Goal: Browse casually

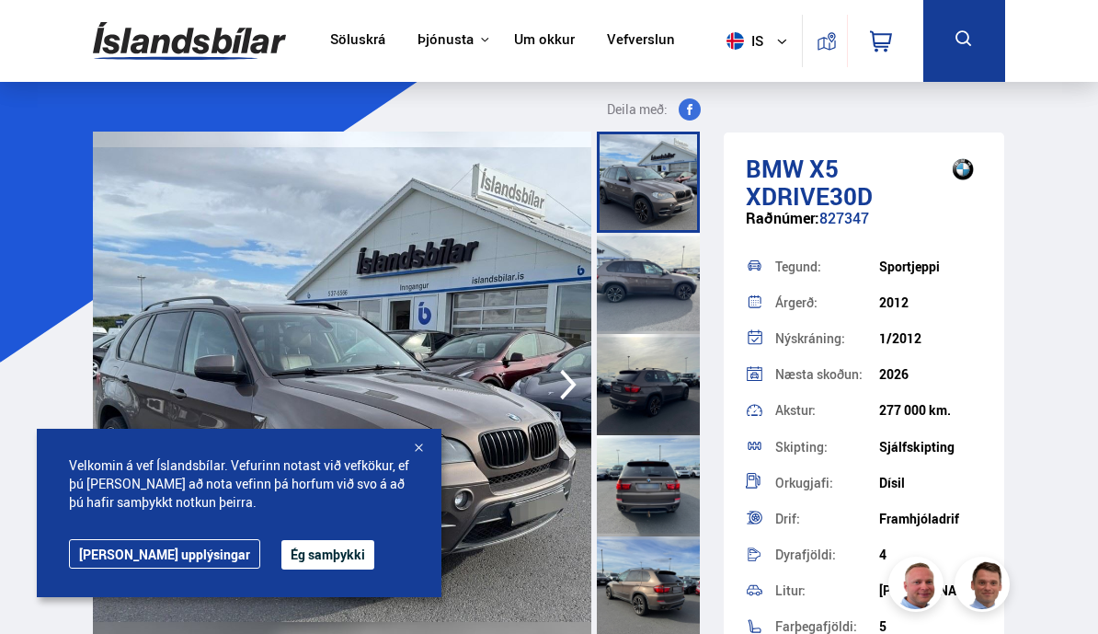
click at [282, 549] on button "Ég samþykki" at bounding box center [328, 554] width 93 height 29
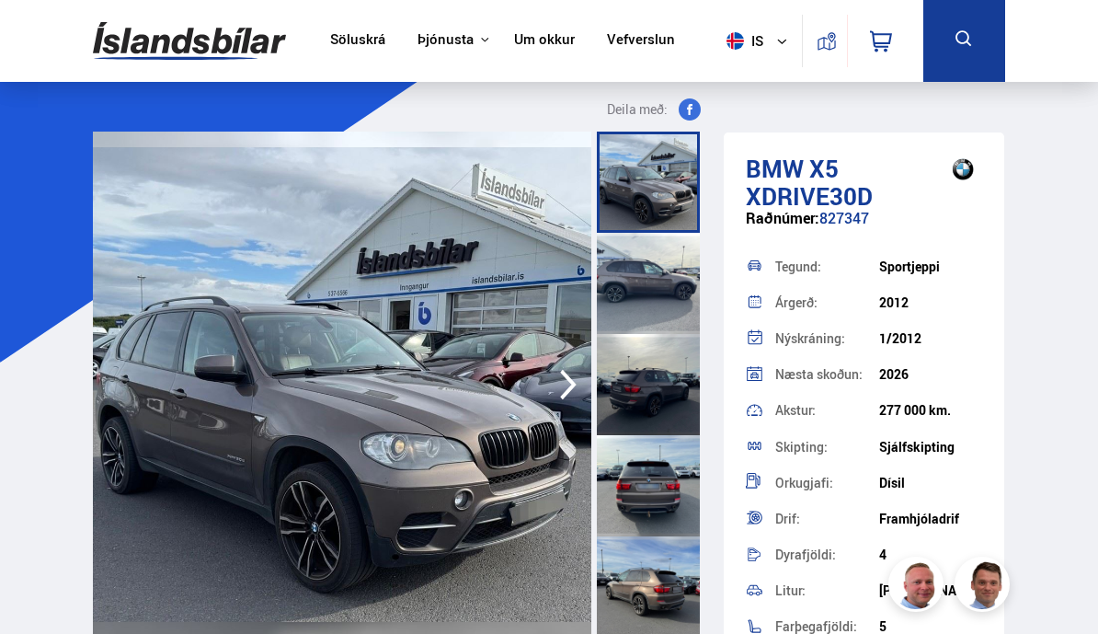
click at [564, 393] on icon "button" at bounding box center [568, 385] width 17 height 30
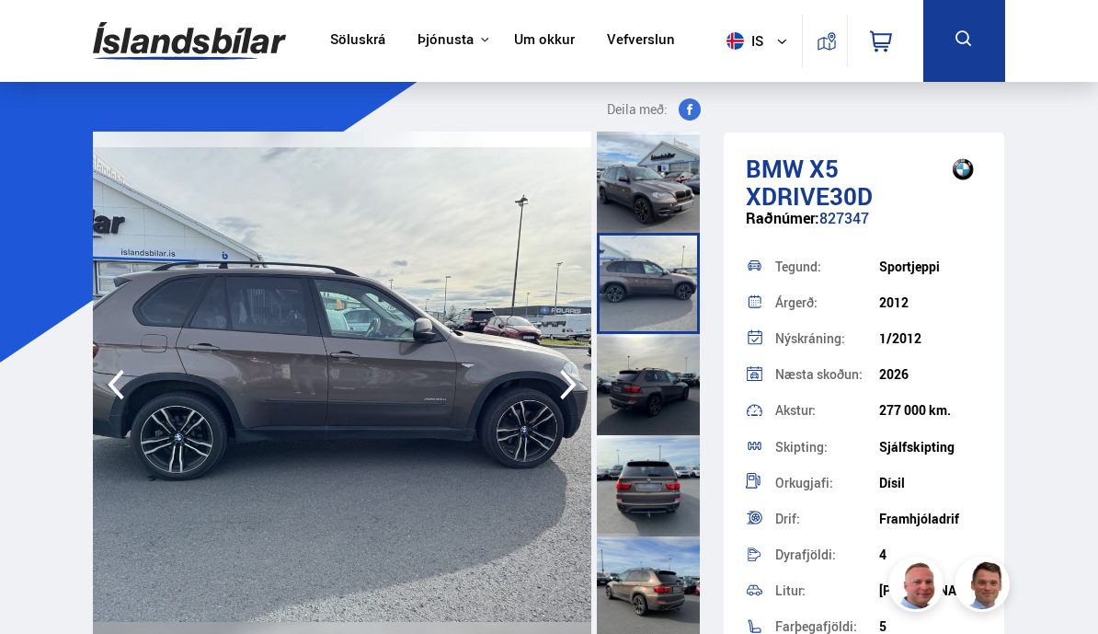
click at [570, 386] on icon "button" at bounding box center [568, 385] width 17 height 30
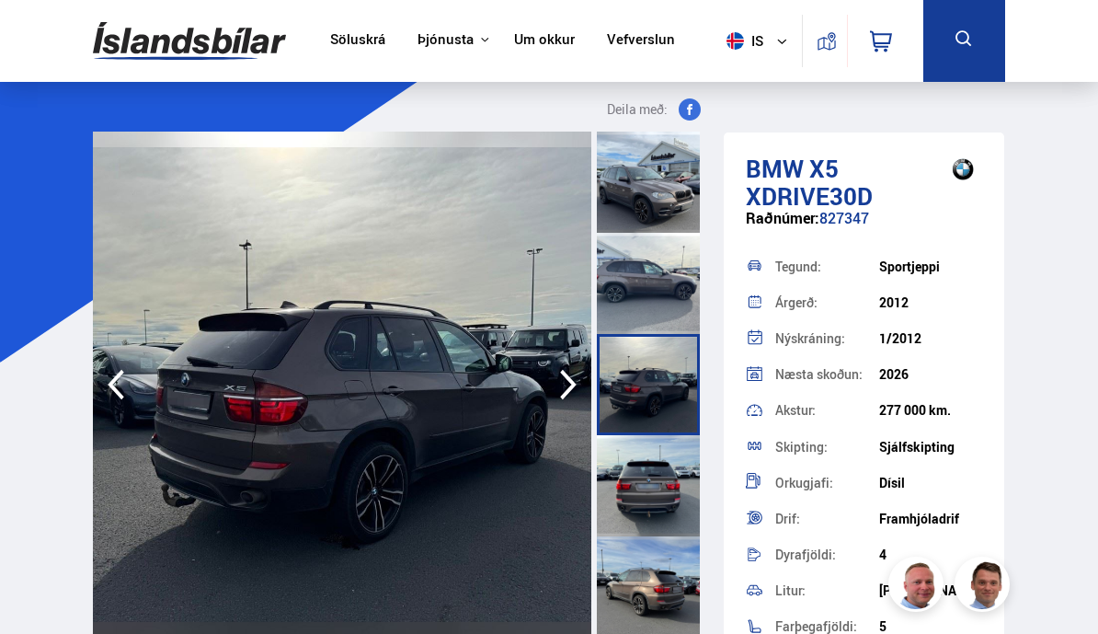
click at [575, 390] on icon "button" at bounding box center [568, 384] width 37 height 44
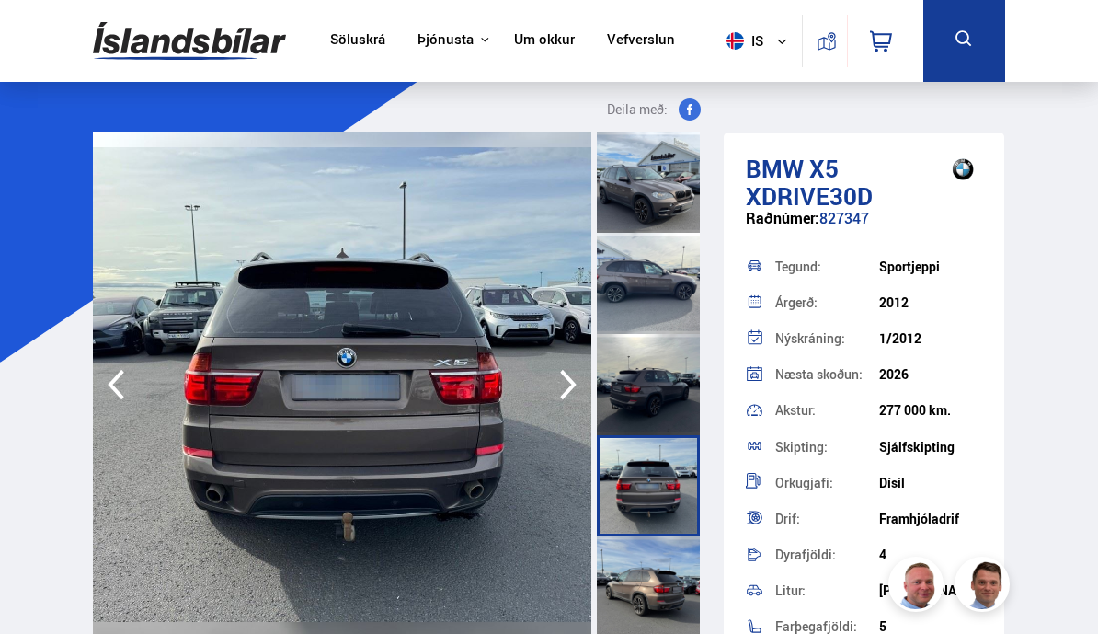
click at [582, 392] on icon "button" at bounding box center [568, 384] width 37 height 44
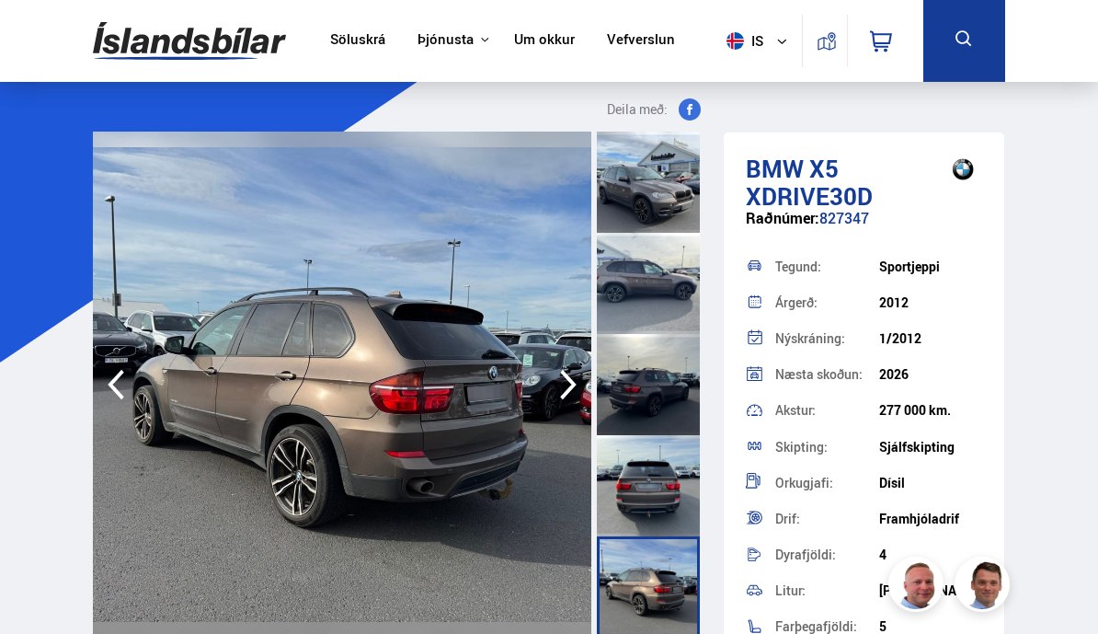
click at [578, 389] on icon "button" at bounding box center [568, 384] width 37 height 44
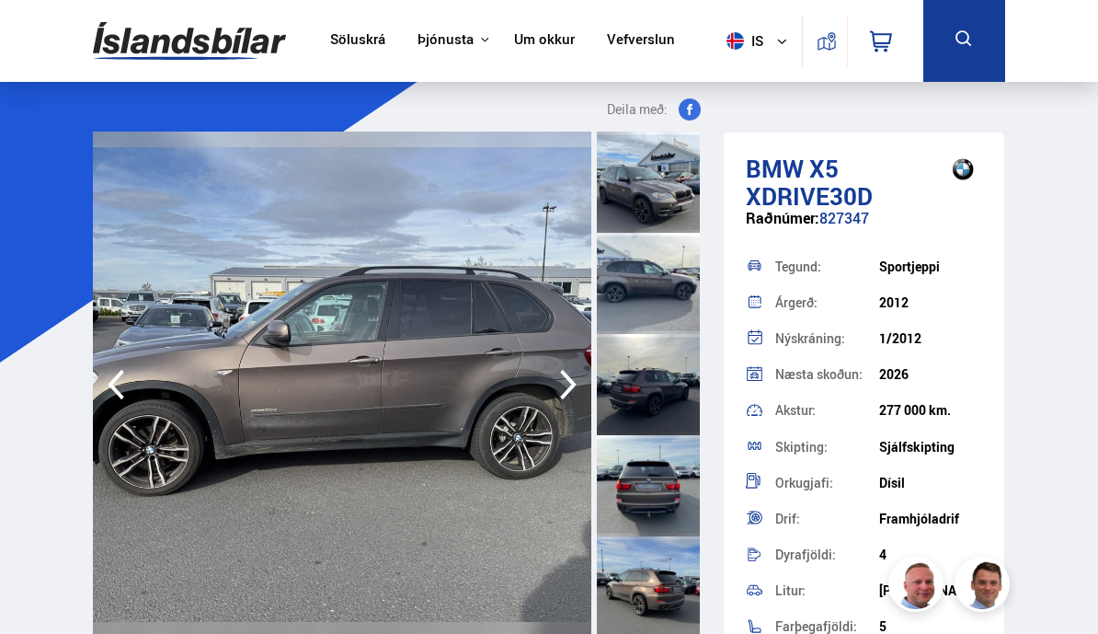
click at [584, 399] on icon "button" at bounding box center [568, 384] width 37 height 44
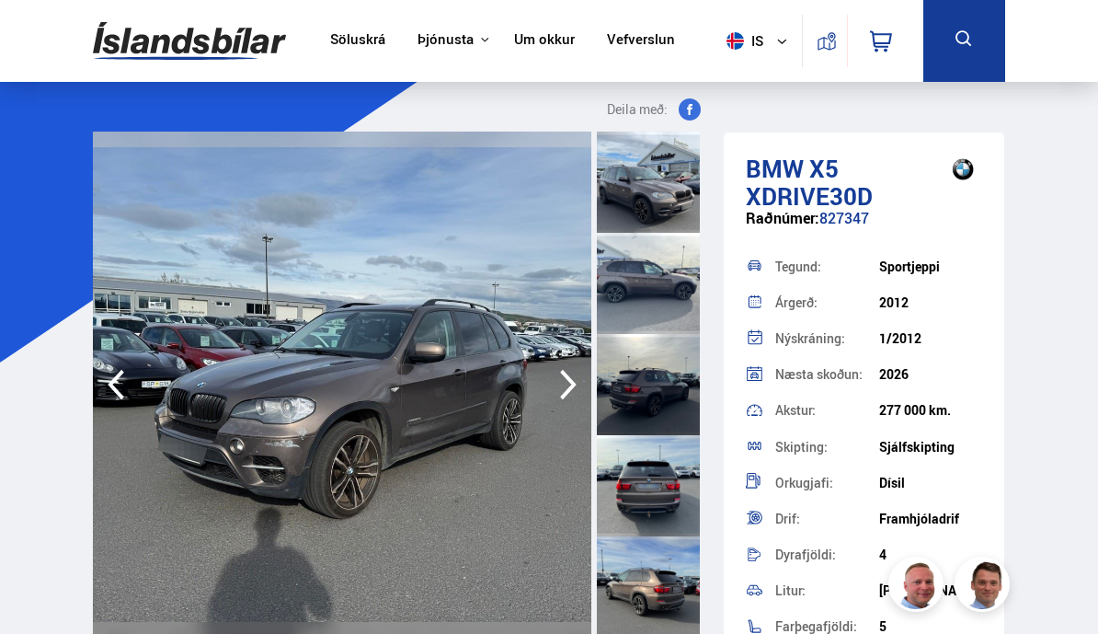
click at [582, 396] on icon "button" at bounding box center [568, 384] width 37 height 44
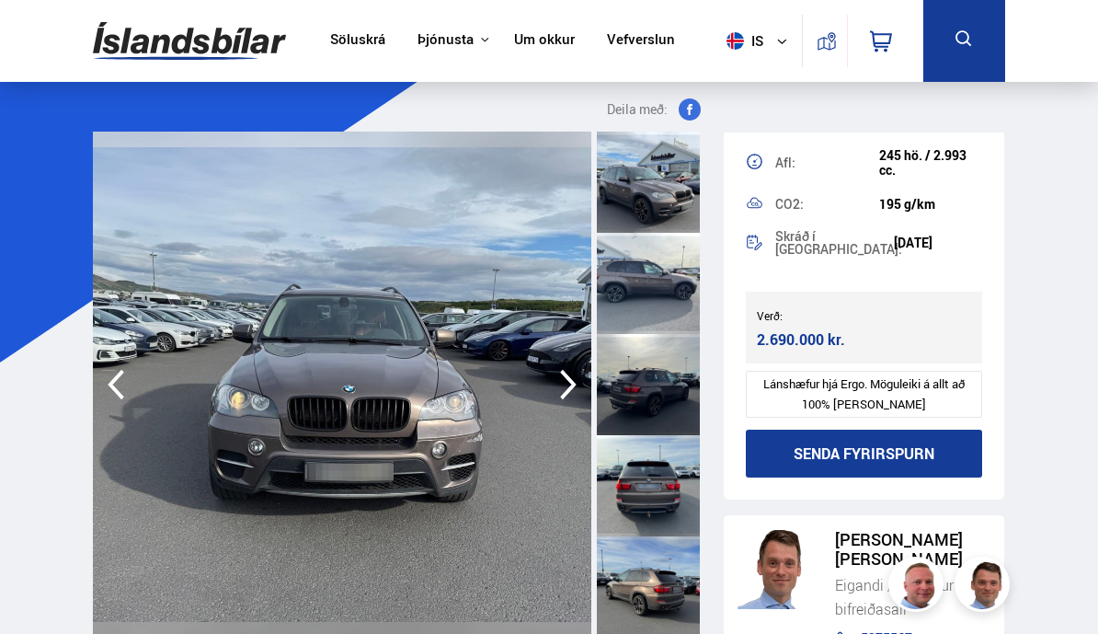
scroll to position [504, 0]
click at [573, 391] on icon "button" at bounding box center [568, 384] width 37 height 44
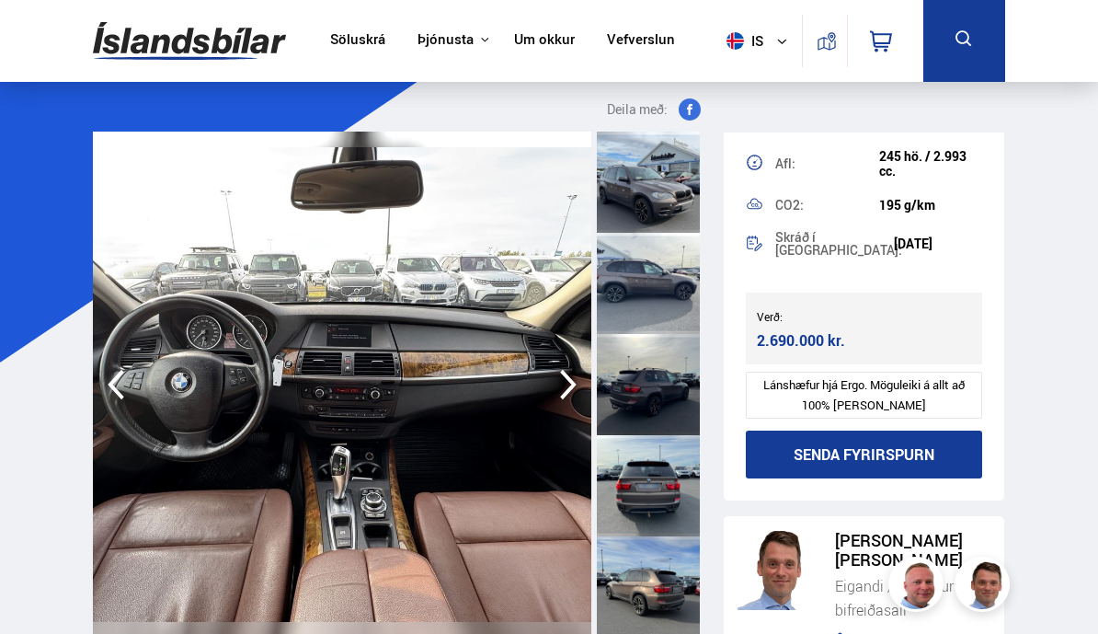
click at [566, 393] on icon "button" at bounding box center [568, 385] width 17 height 30
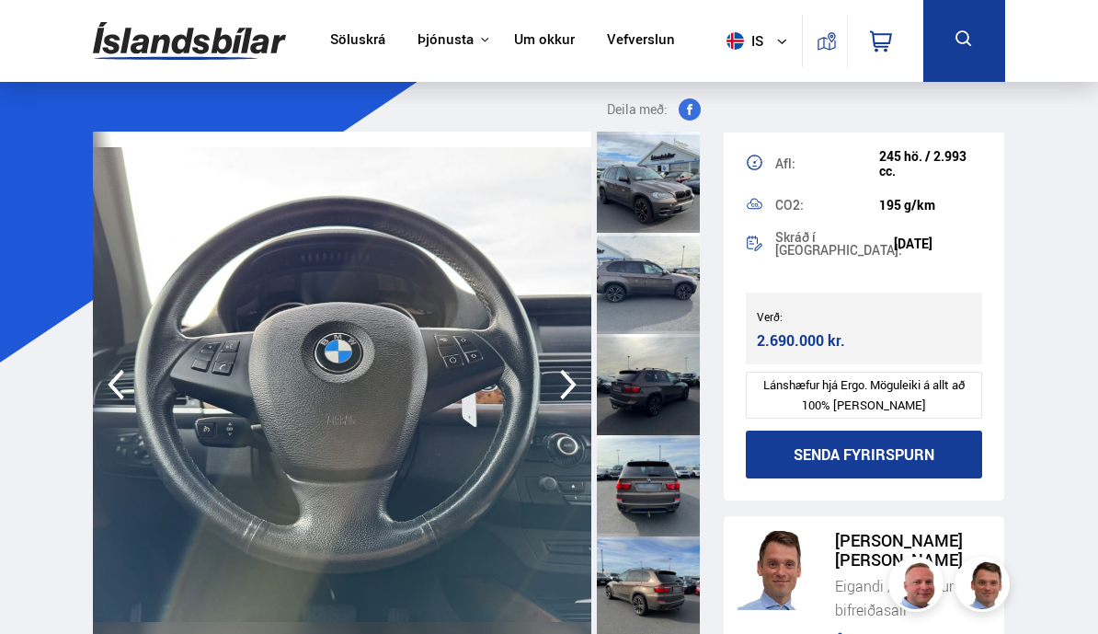
click at [572, 393] on icon "button" at bounding box center [568, 384] width 37 height 44
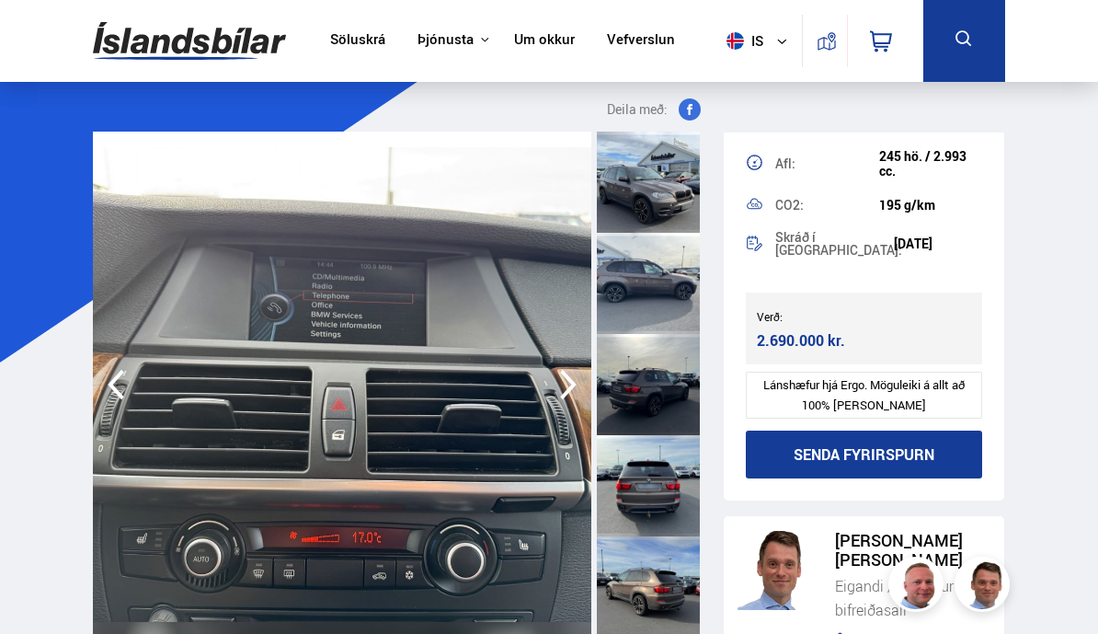
click at [575, 403] on icon "button" at bounding box center [568, 384] width 37 height 44
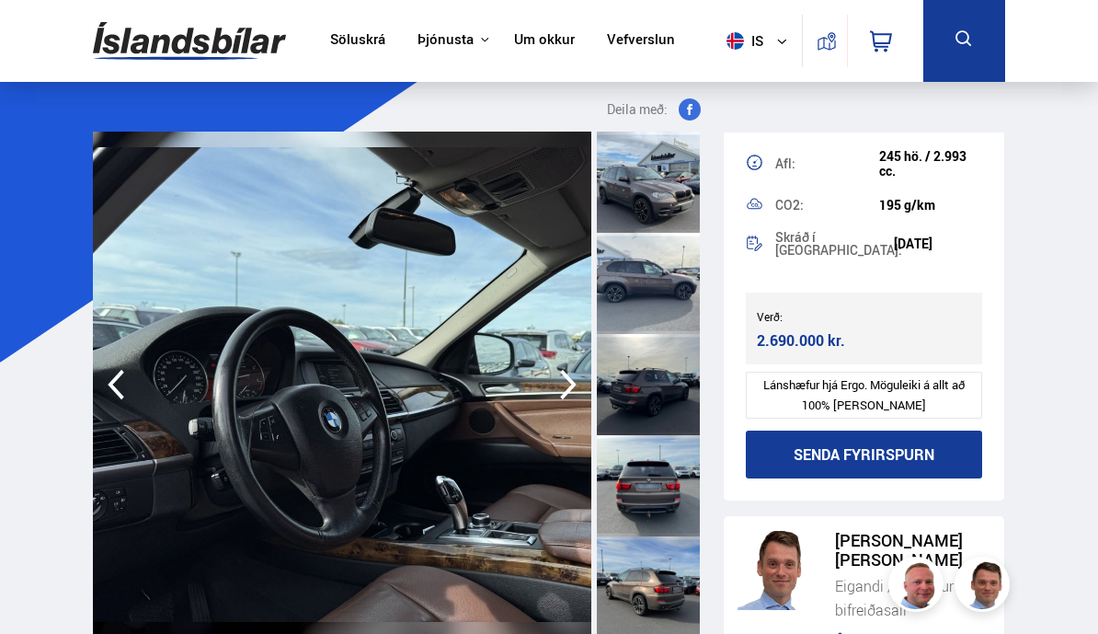
click at [570, 406] on icon "button" at bounding box center [568, 384] width 37 height 44
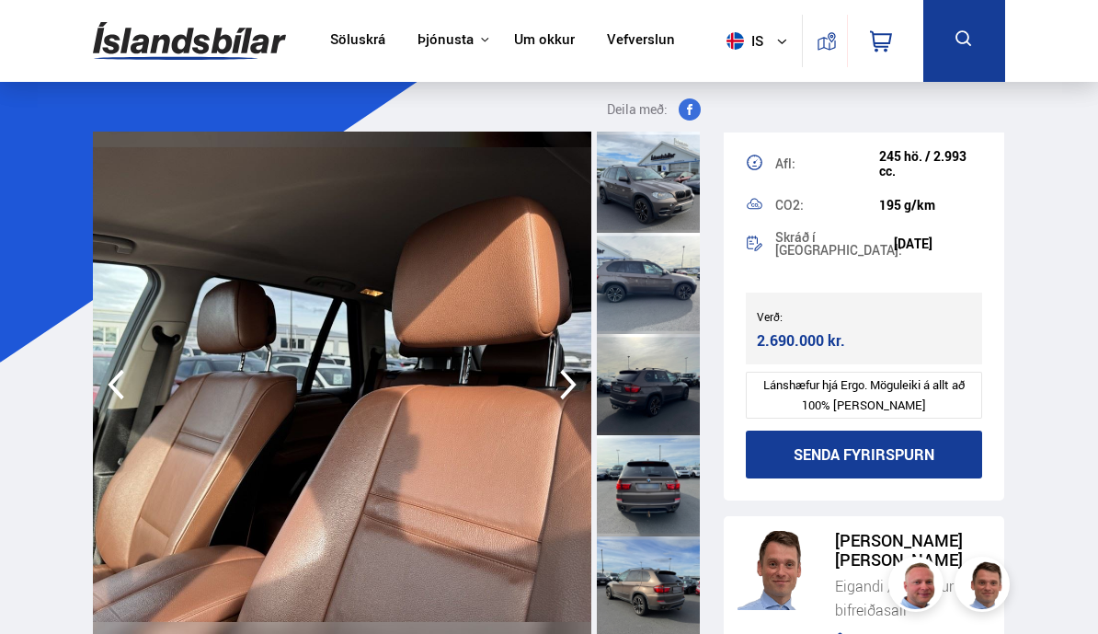
click at [567, 398] on icon "button" at bounding box center [568, 384] width 37 height 44
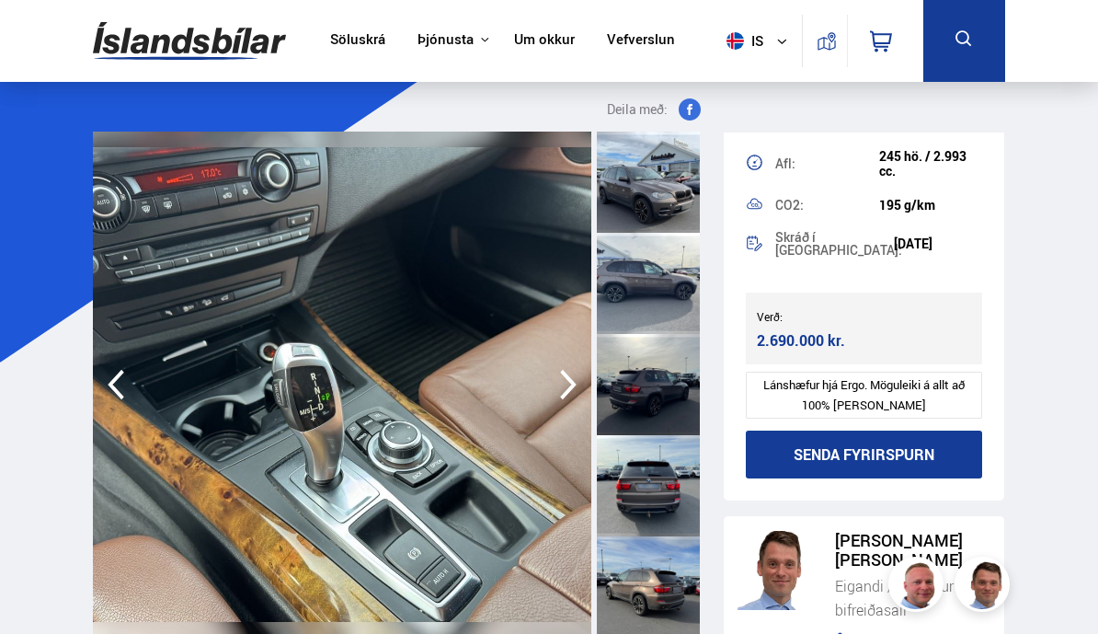
click at [568, 402] on icon "button" at bounding box center [568, 384] width 37 height 44
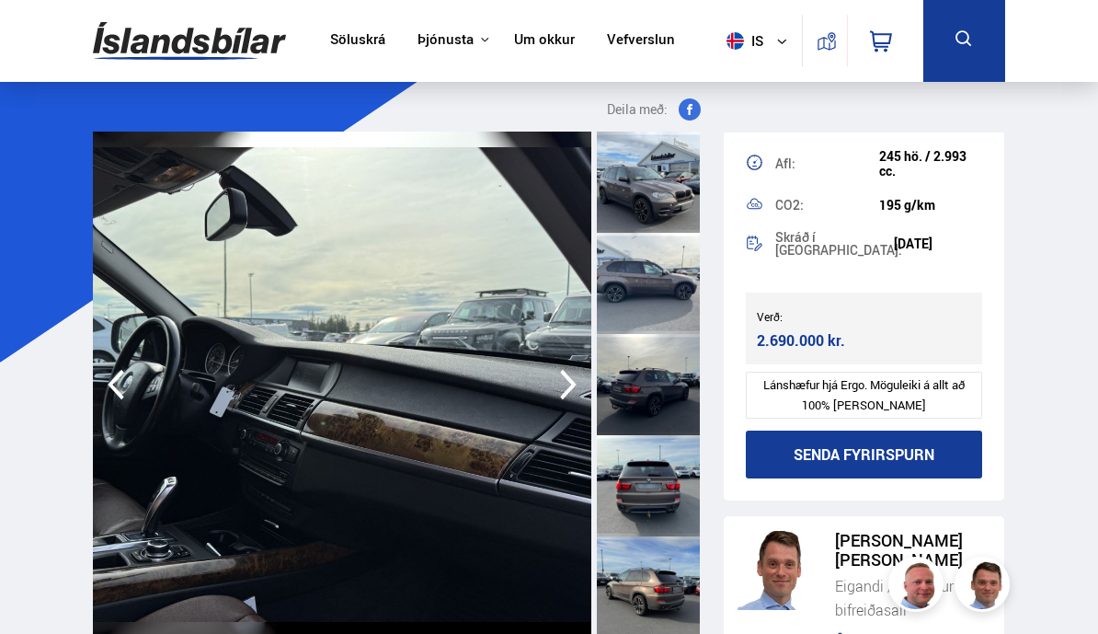
click at [133, 379] on icon "button" at bounding box center [116, 384] width 37 height 44
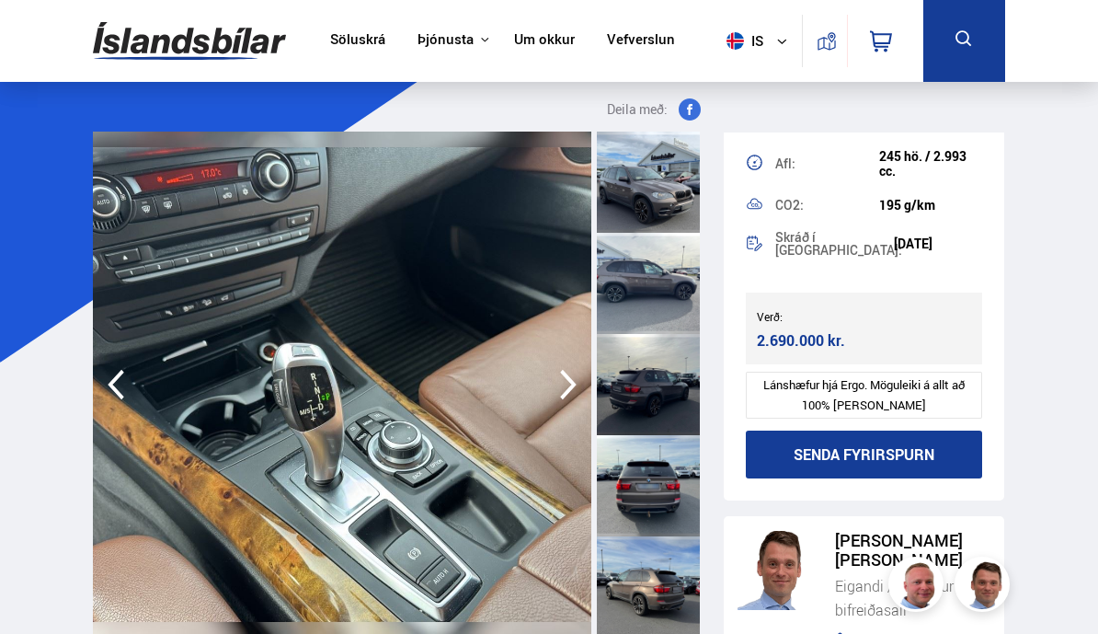
click at [582, 389] on icon "button" at bounding box center [568, 384] width 37 height 44
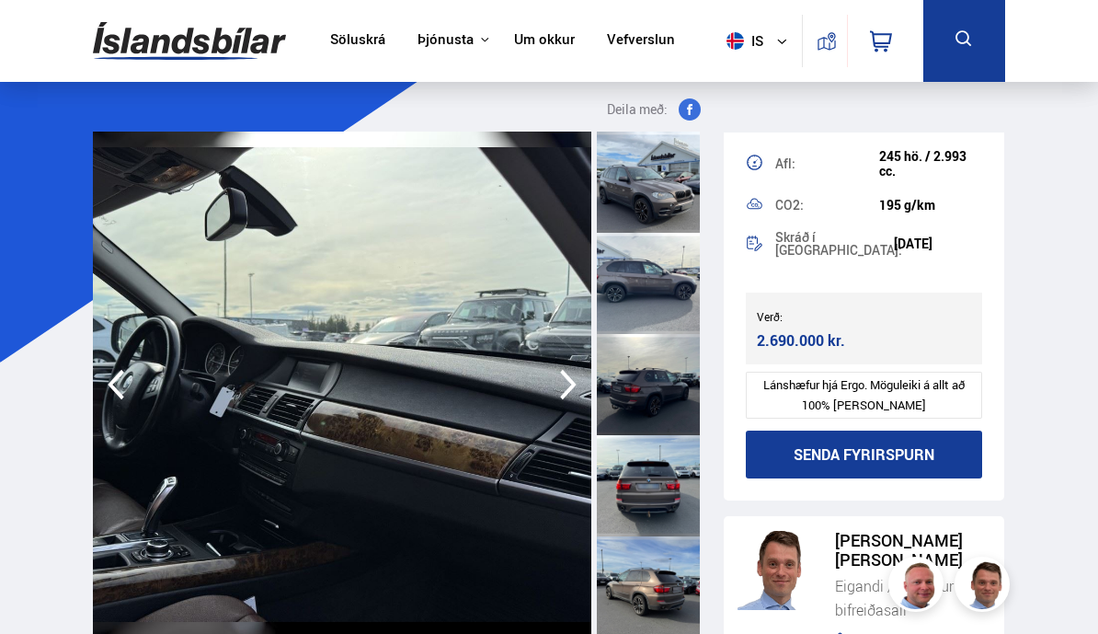
click at [578, 386] on icon "button" at bounding box center [568, 384] width 37 height 44
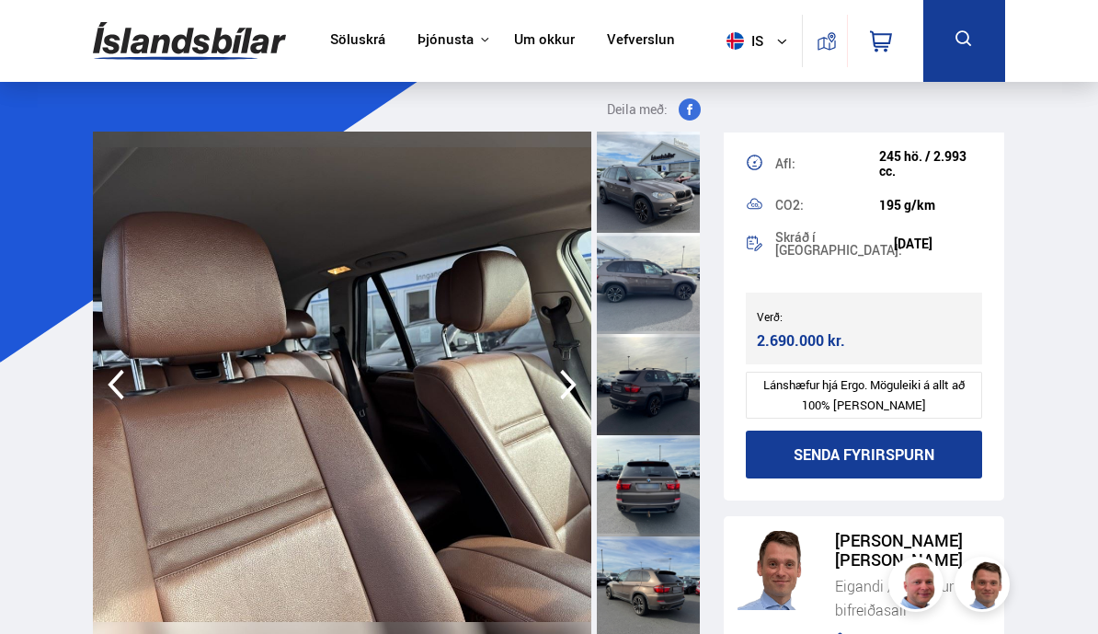
click at [572, 382] on icon "button" at bounding box center [568, 385] width 17 height 30
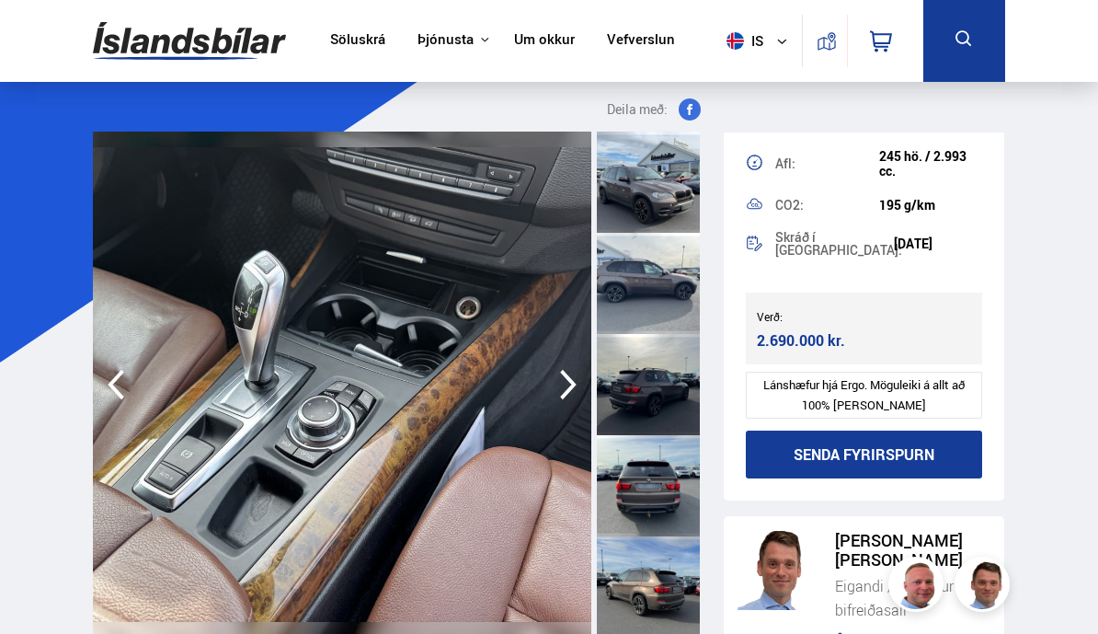
click at [578, 393] on icon "button" at bounding box center [568, 384] width 37 height 44
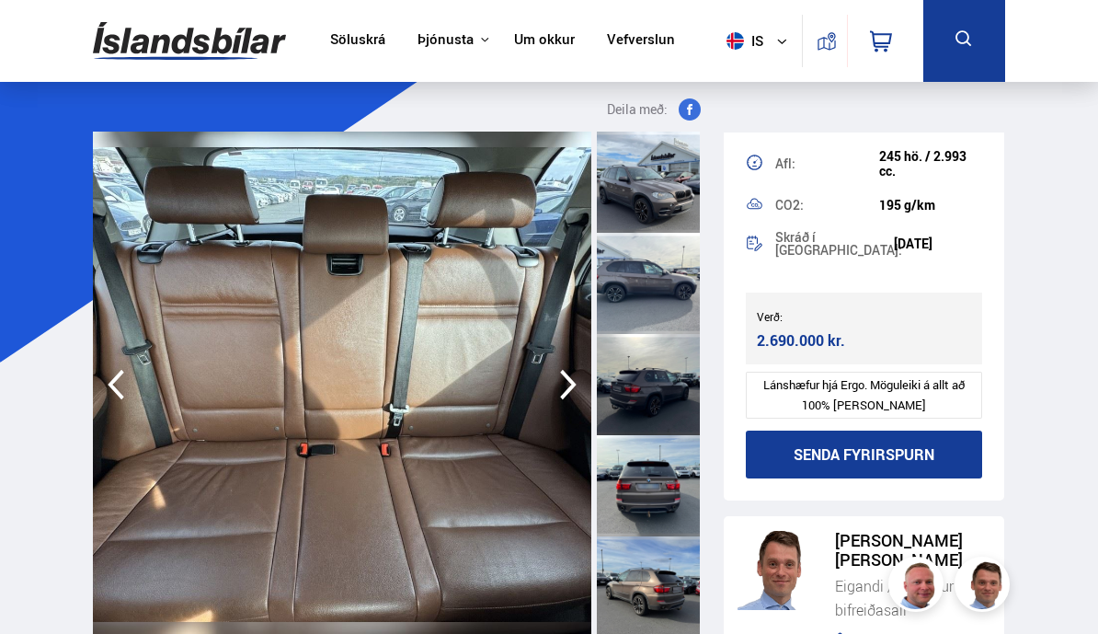
click at [581, 398] on icon "button" at bounding box center [568, 384] width 37 height 44
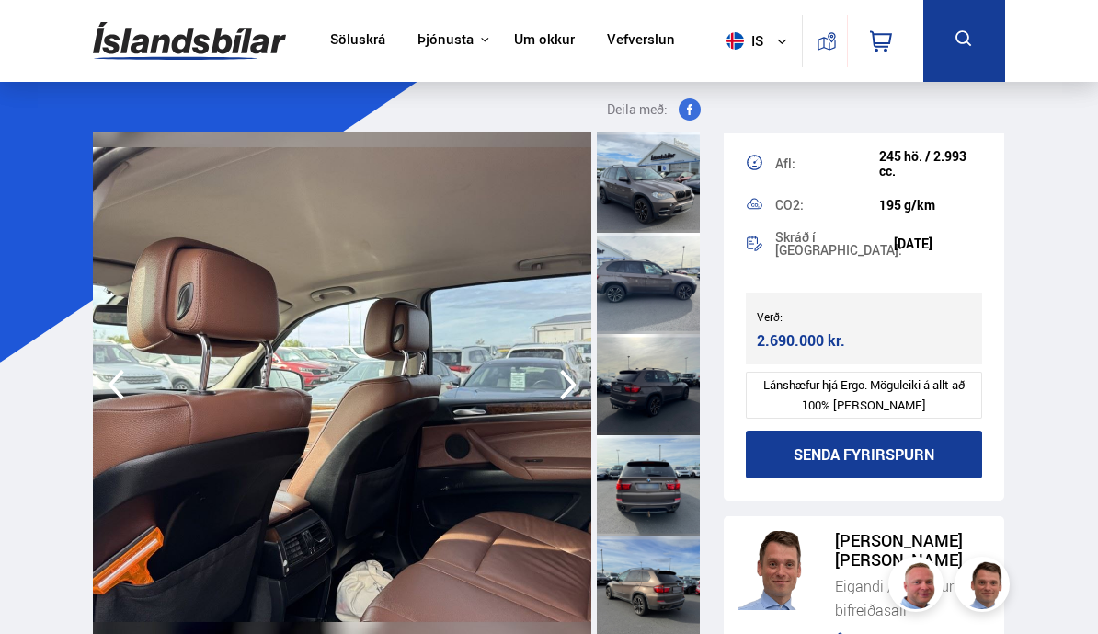
click at [578, 398] on icon "button" at bounding box center [568, 384] width 37 height 44
